Goal: Task Accomplishment & Management: Complete application form

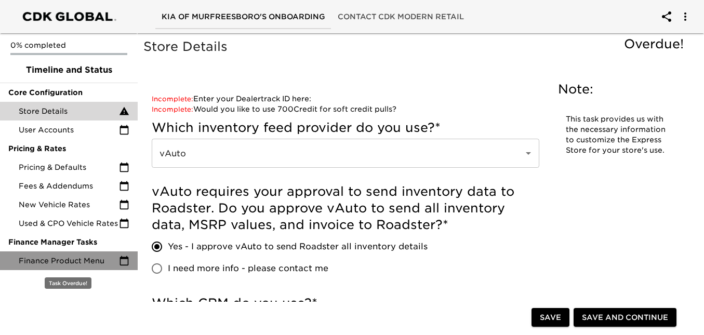
click at [56, 257] on span "Finance Product Menu" at bounding box center [69, 261] width 100 height 10
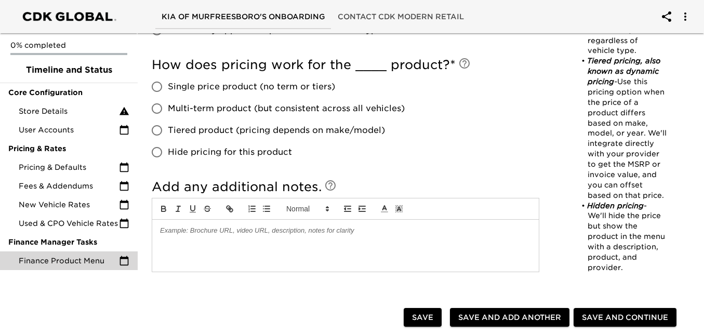
scroll to position [520, 0]
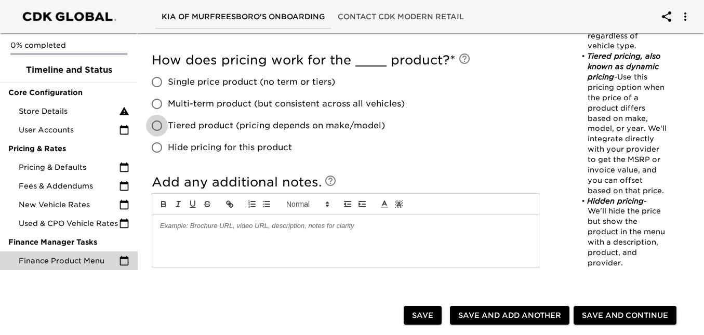
click at [153, 124] on input "Tiered product (pricing depends on make/model)" at bounding box center [157, 126] width 22 height 22
radio input "true"
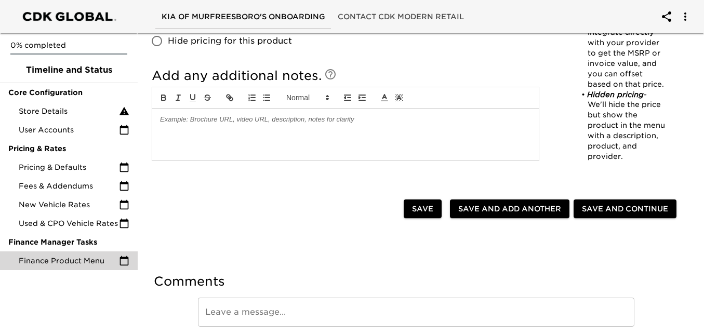
scroll to position [0, 0]
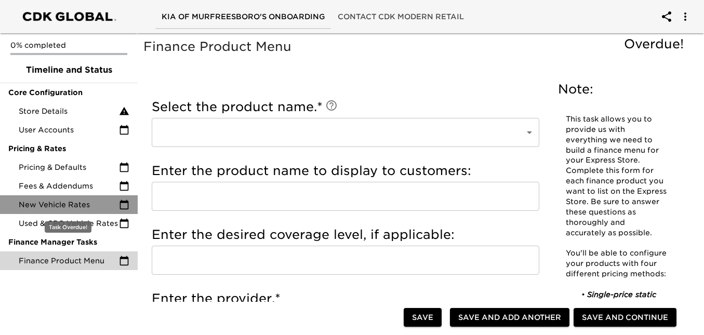
click at [82, 201] on span "New Vehicle Rates" at bounding box center [69, 205] width 100 height 10
